Goal: Information Seeking & Learning: Understand process/instructions

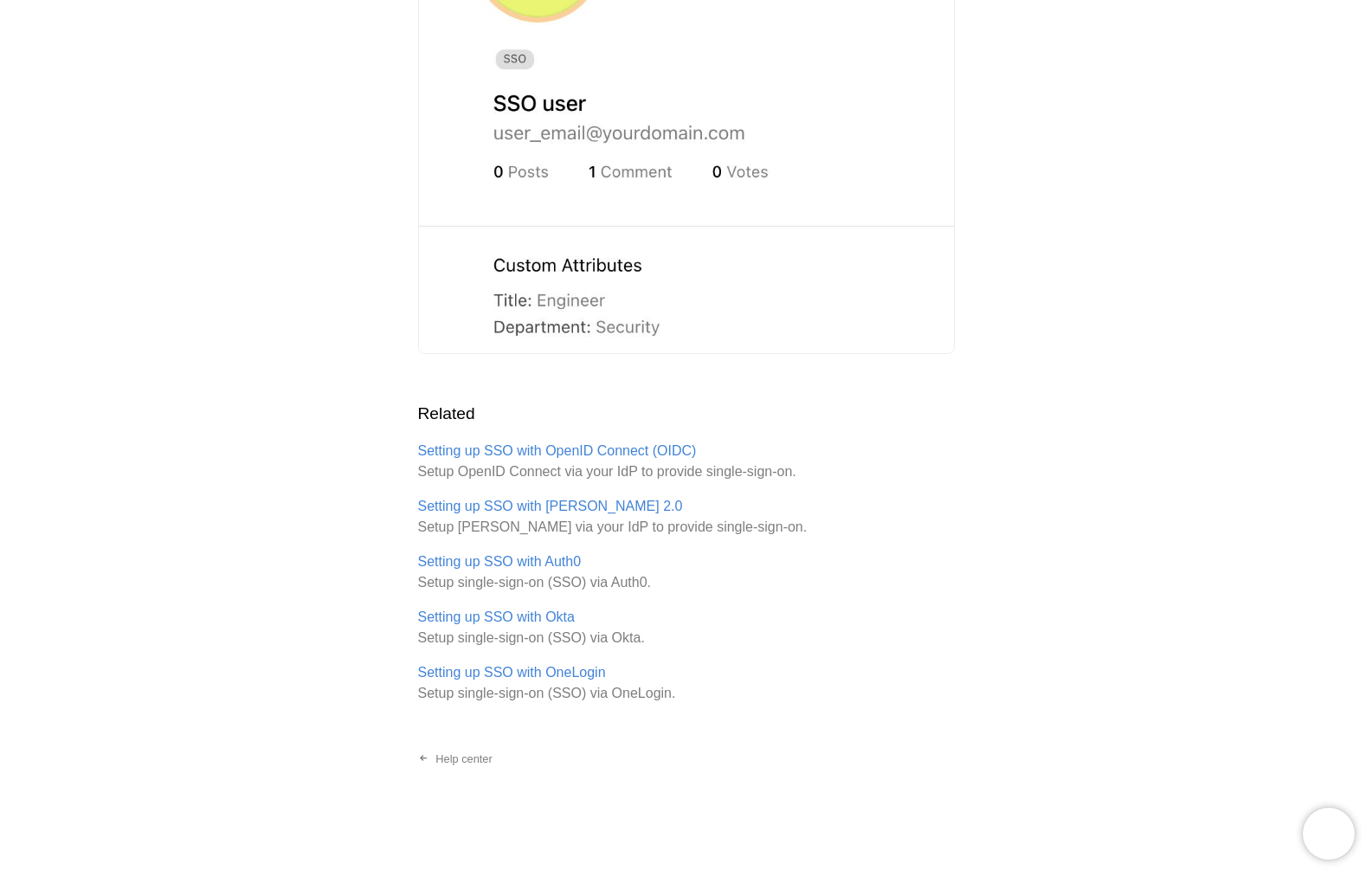
scroll to position [3146, 0]
click at [610, 459] on link "Setting up SSO with OpenID Connect (OIDC)" at bounding box center [557, 451] width 279 height 16
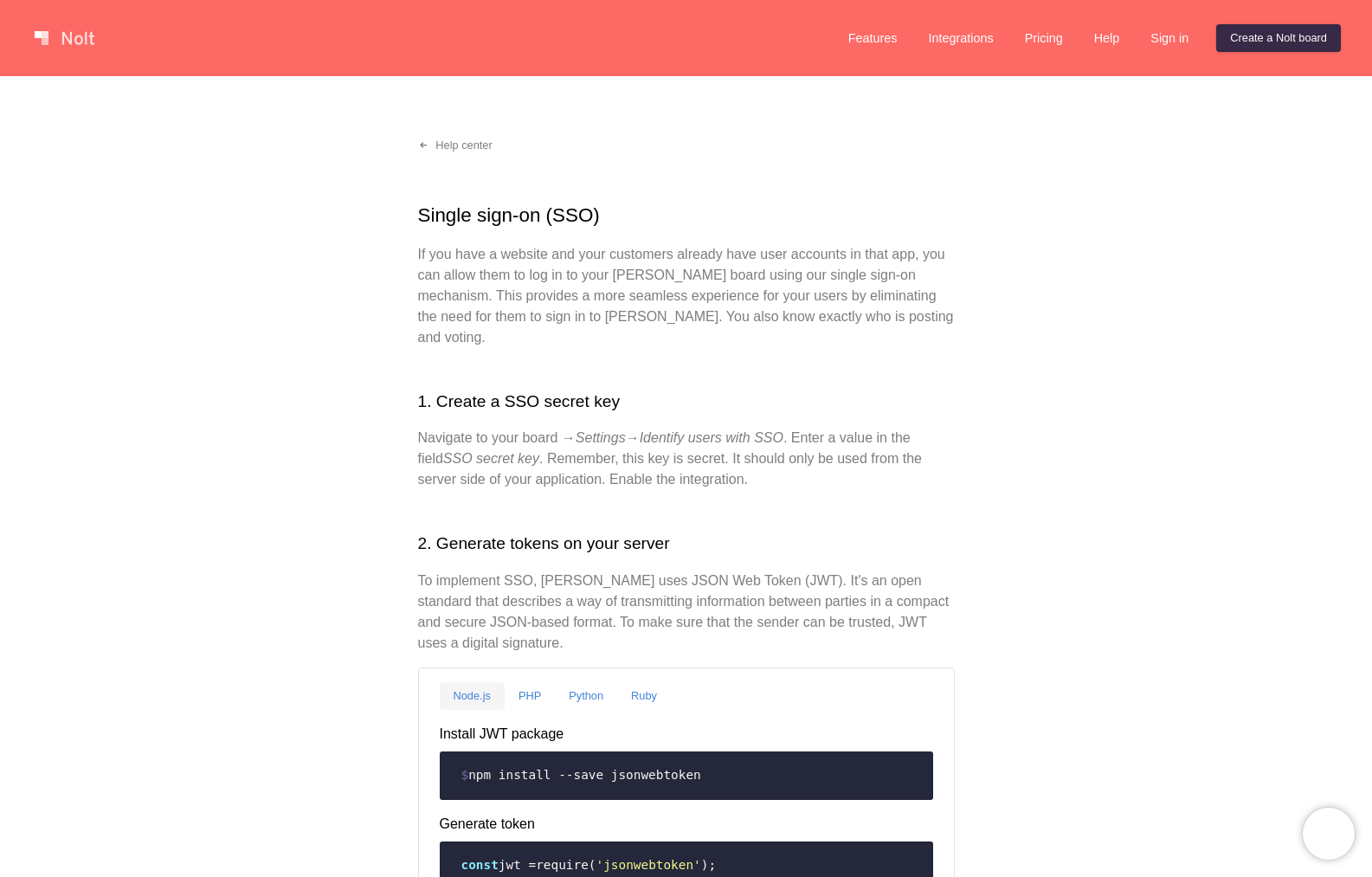
scroll to position [2, 0]
